Goal: Get advice/opinions

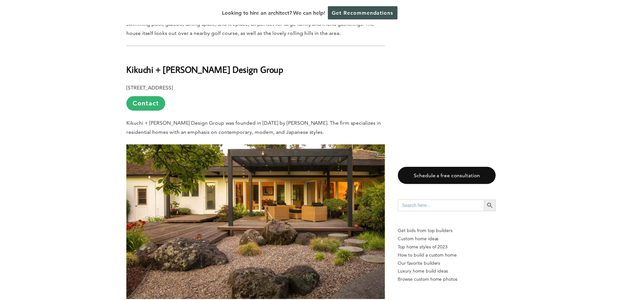
scroll to position [2275, 0]
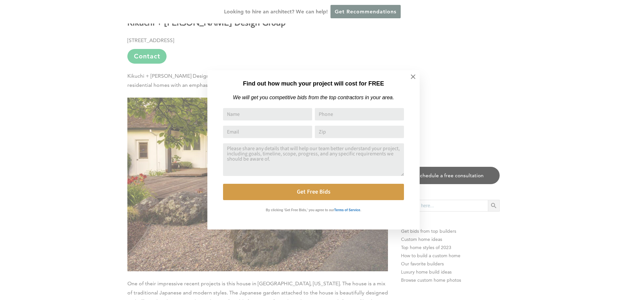
drag, startPoint x: 625, startPoint y: 13, endPoint x: 507, endPoint y: 55, distance: 124.8
click at [413, 79] on icon at bounding box center [413, 76] width 7 height 7
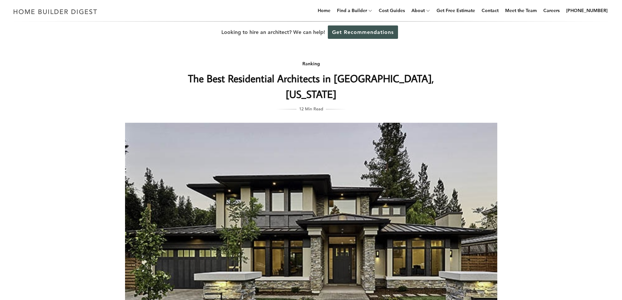
scroll to position [0, 0]
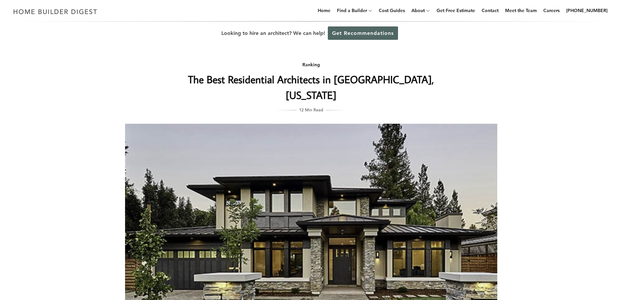
click at [337, 34] on link "Get Recommendations" at bounding box center [363, 32] width 70 height 13
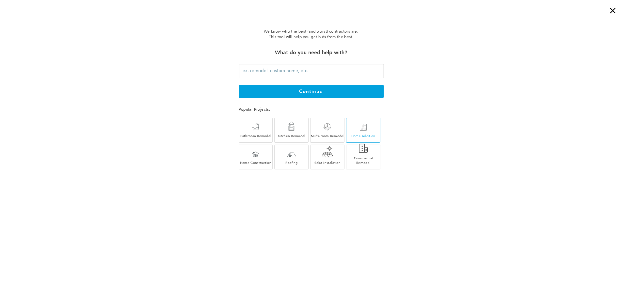
click at [355, 132] on div "Home Addition" at bounding box center [364, 131] width 34 height 13
type input "Home Addition"
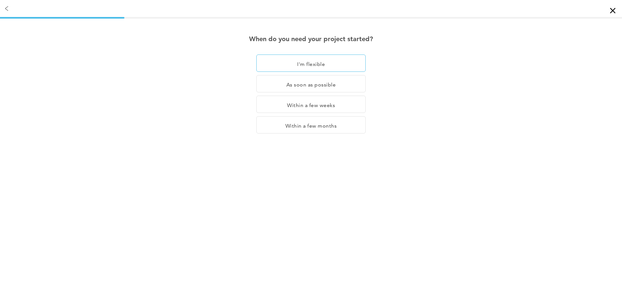
click at [333, 64] on div "I'm flexible" at bounding box center [310, 63] width 109 height 17
